Goal: Information Seeking & Learning: Learn about a topic

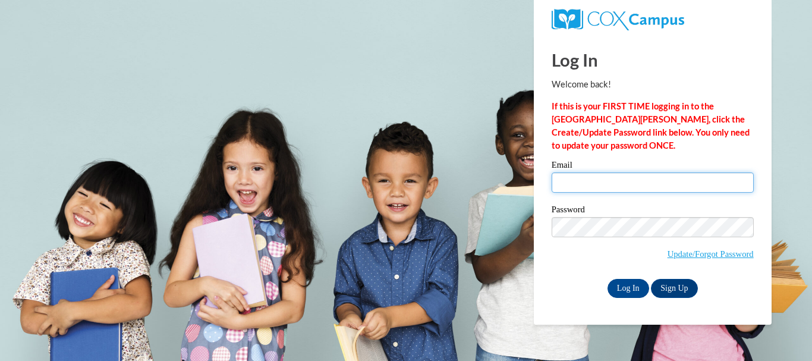
click at [587, 184] on input "Email" at bounding box center [653, 182] width 202 height 20
type input "kristyfer25@gmail.com"
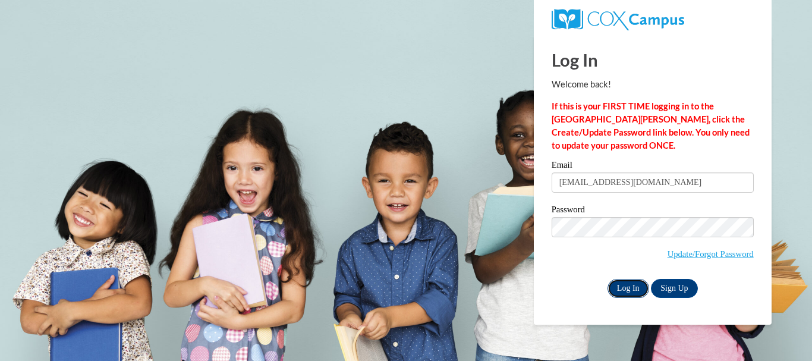
click at [624, 282] on input "Log In" at bounding box center [629, 288] width 42 height 19
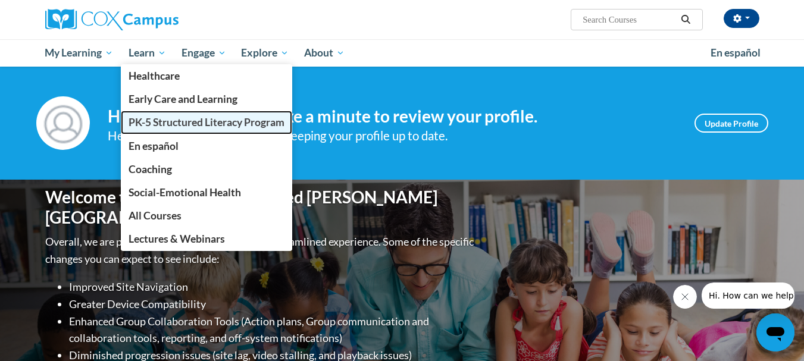
click at [156, 121] on span "PK-5 Structured Literacy Program" at bounding box center [206, 122] width 156 height 12
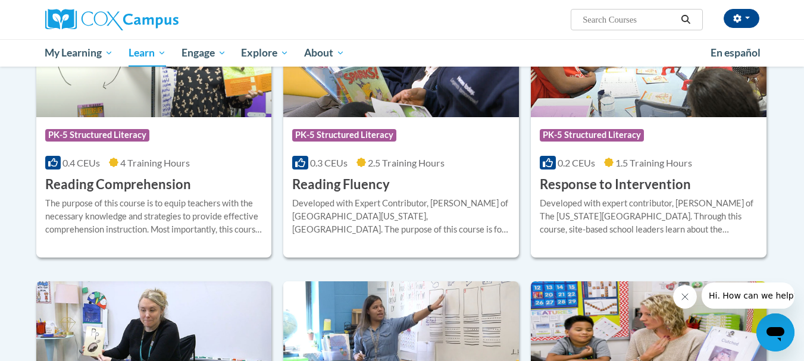
scroll to position [1054, 0]
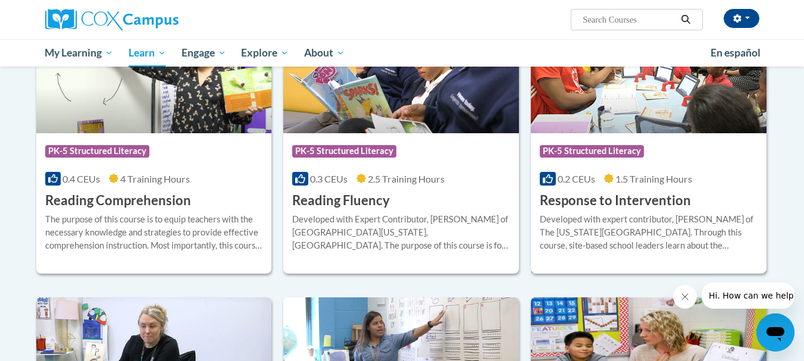
click at [594, 201] on h3 "Response to Intervention" at bounding box center [614, 201] width 151 height 18
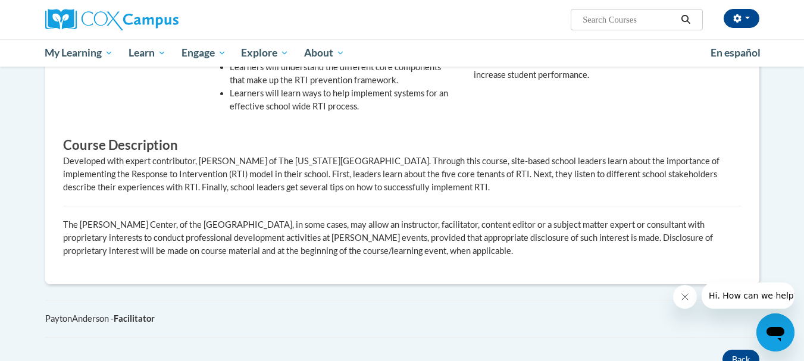
scroll to position [487, 0]
